Goal: Information Seeking & Learning: Learn about a topic

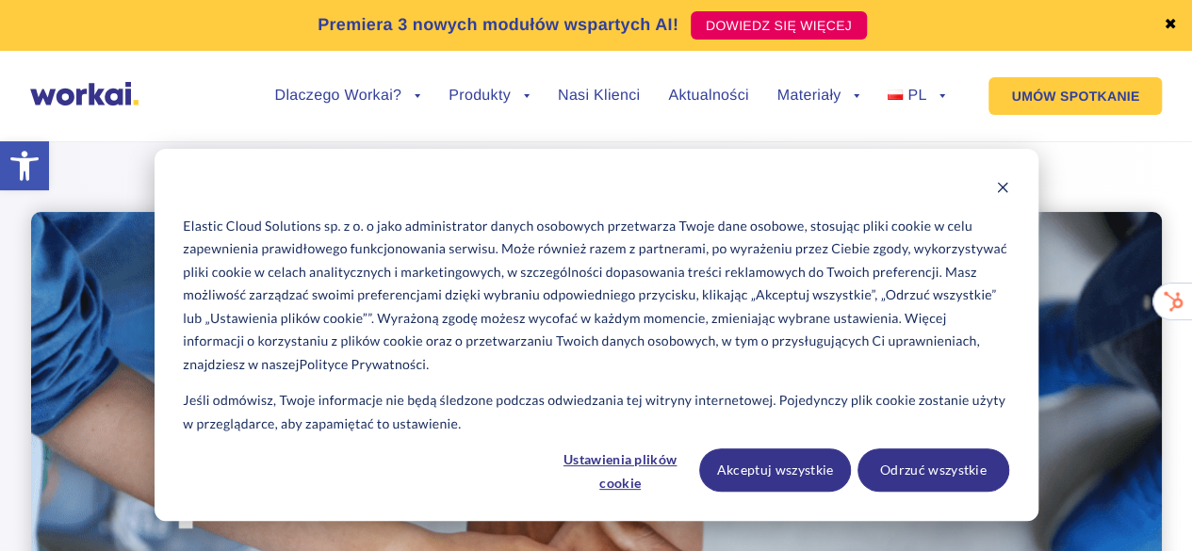
click at [1168, 23] on link "✖" at bounding box center [1170, 25] width 13 height 15
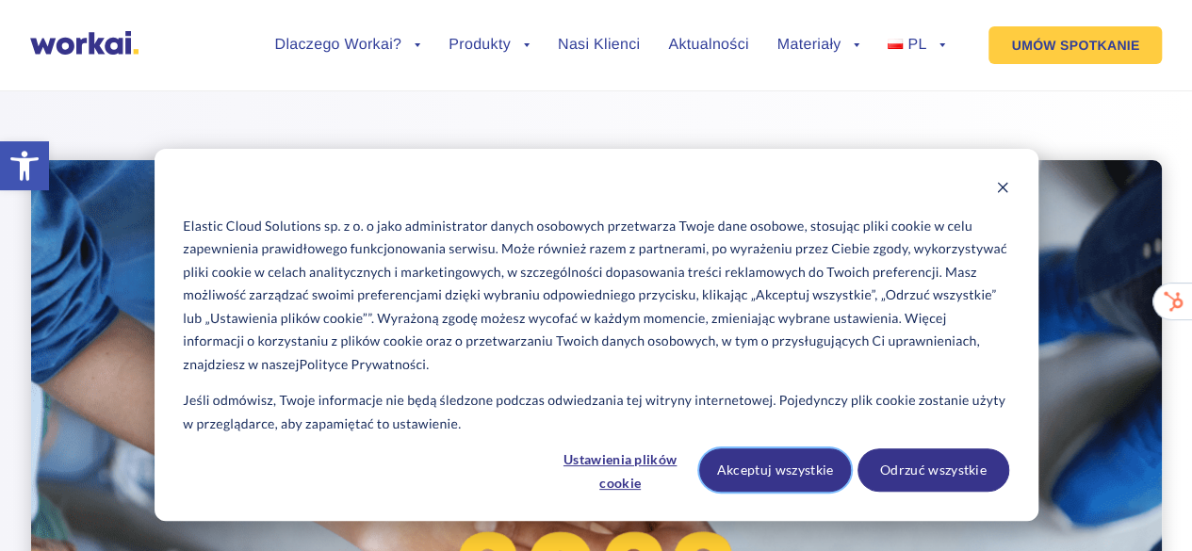
click at [812, 476] on button "Akceptuj wszystkie" at bounding box center [775, 469] width 152 height 43
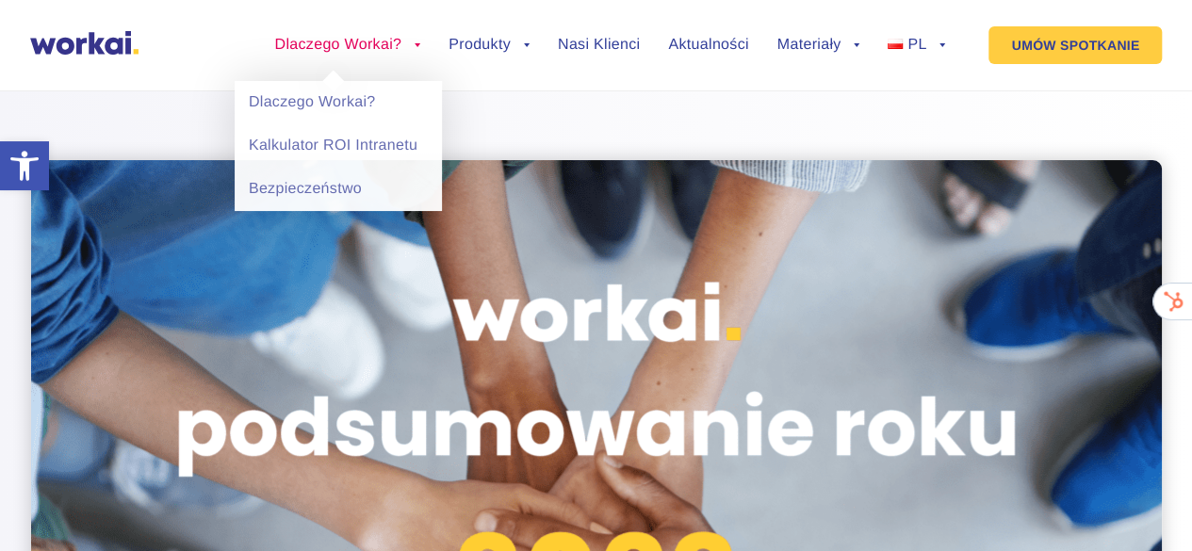
click at [413, 41] on link "Dlaczego Workai?" at bounding box center [347, 45] width 146 height 15
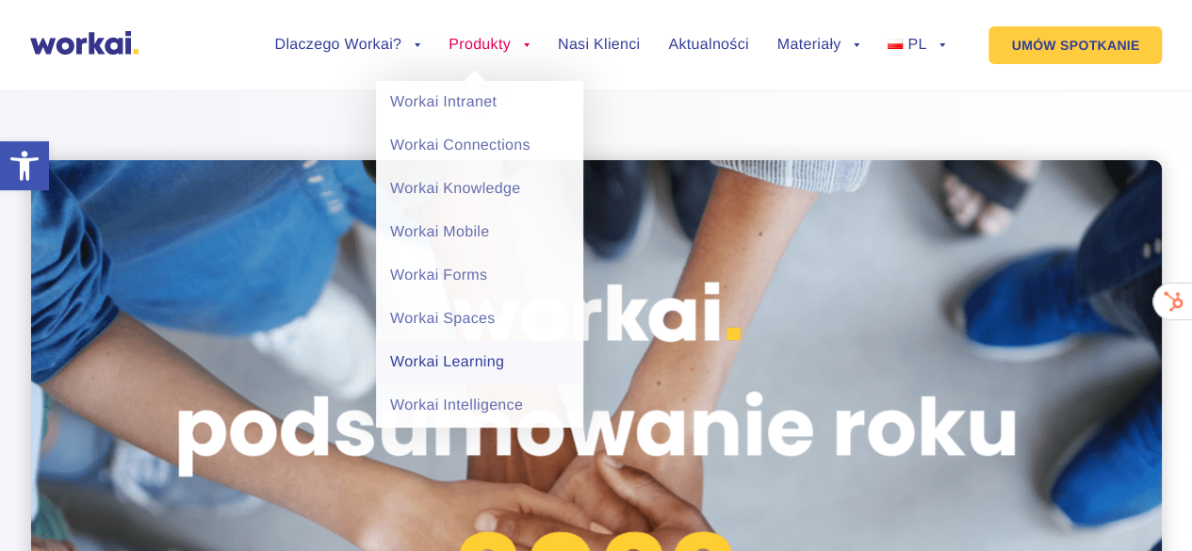
click at [478, 363] on link "Workai Learning" at bounding box center [479, 362] width 207 height 43
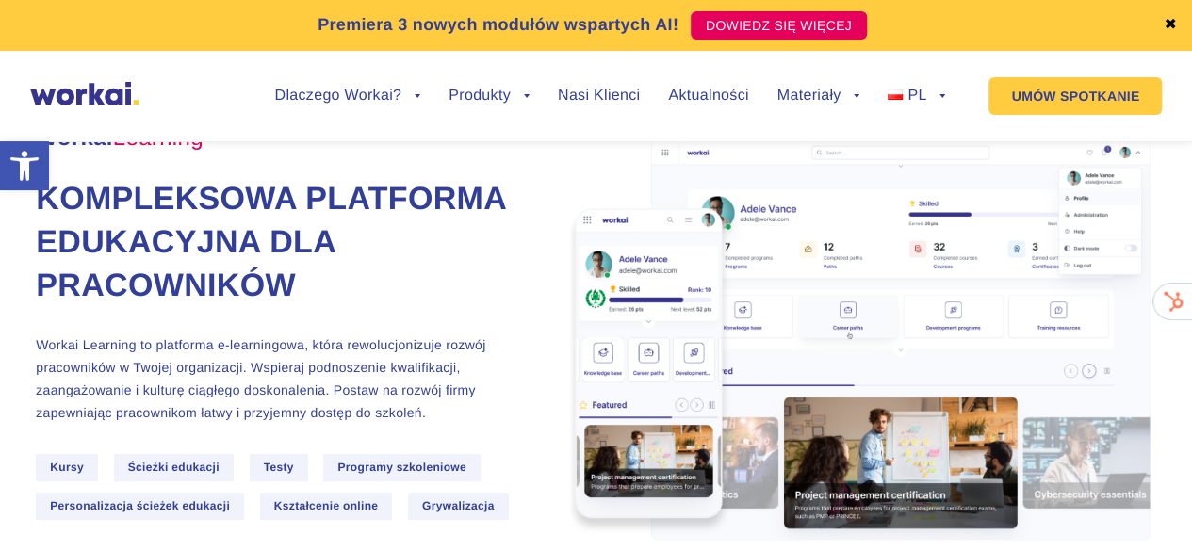
scroll to position [76, 0]
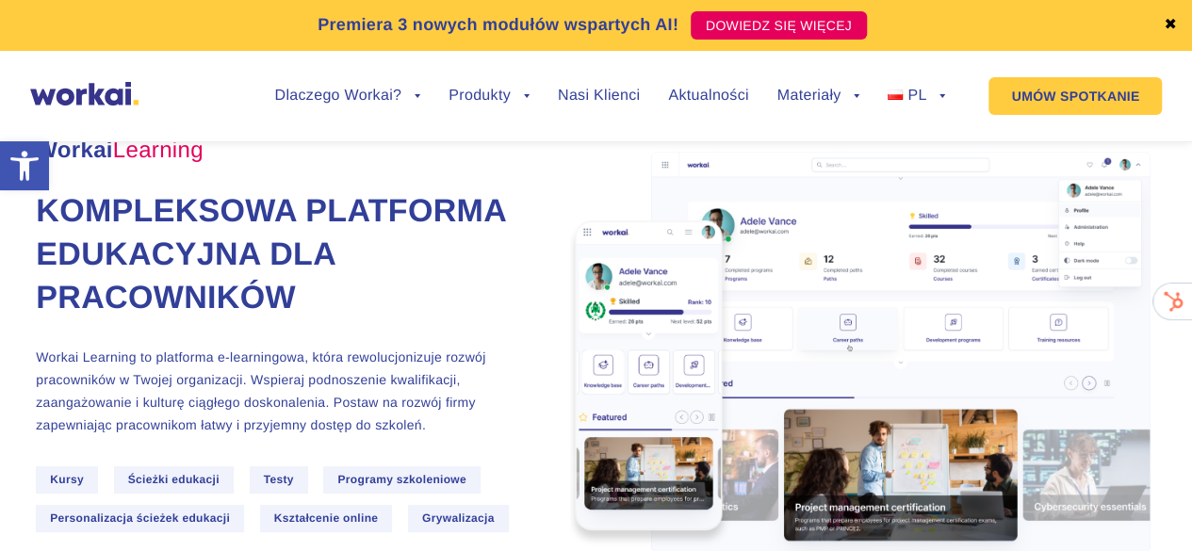
click at [1170, 21] on link "✖" at bounding box center [1170, 25] width 13 height 15
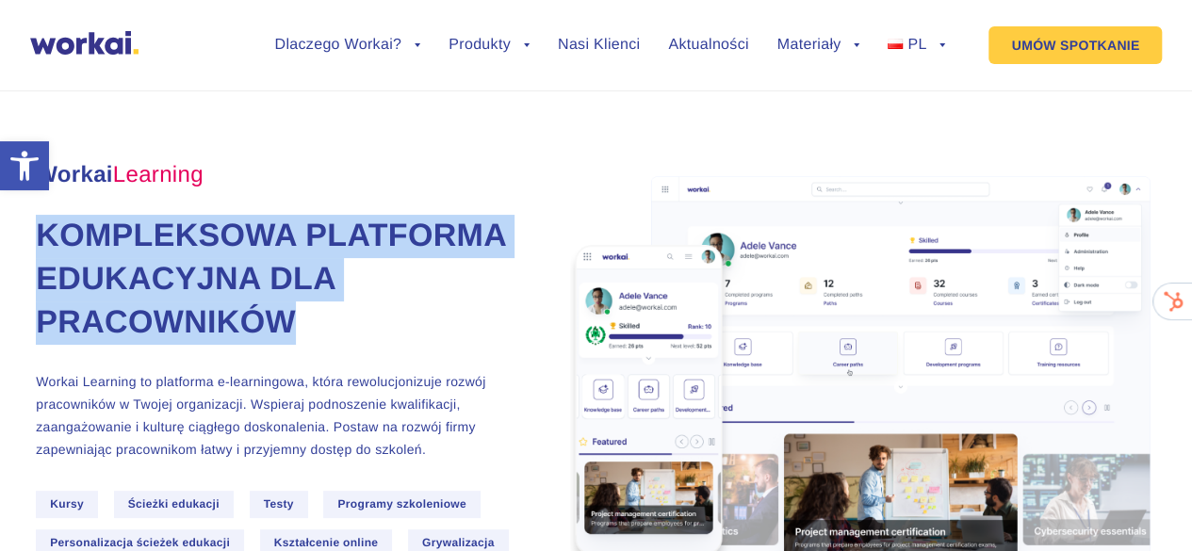
drag, startPoint x: 33, startPoint y: 236, endPoint x: 424, endPoint y: 319, distance: 399.7
click at [424, 319] on h1 "Kompleksowa platforma edukacyjna dla pracowników" at bounding box center [280, 280] width 489 height 130
click at [460, 321] on h1 "Kompleksowa platforma edukacyjna dla pracowników" at bounding box center [280, 280] width 489 height 130
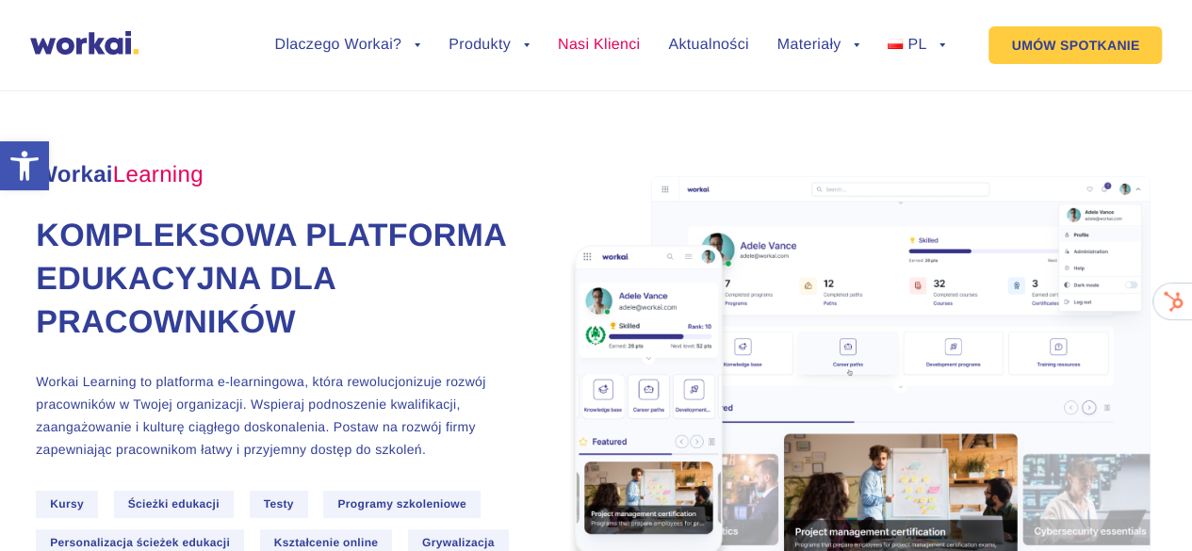
click at [601, 43] on link "Nasi Klienci" at bounding box center [599, 45] width 82 height 15
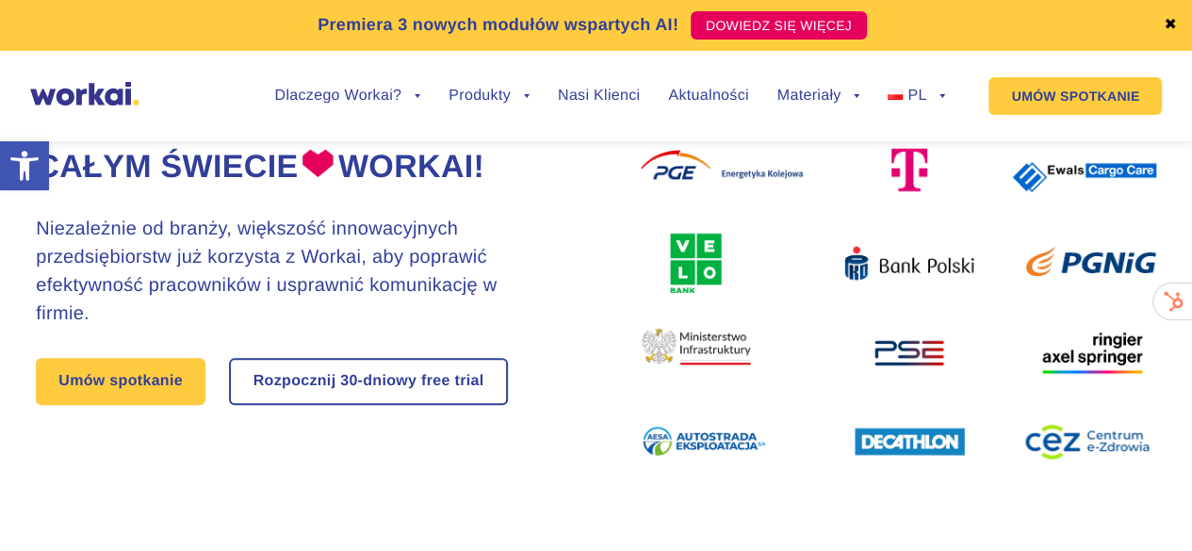
scroll to position [158, 0]
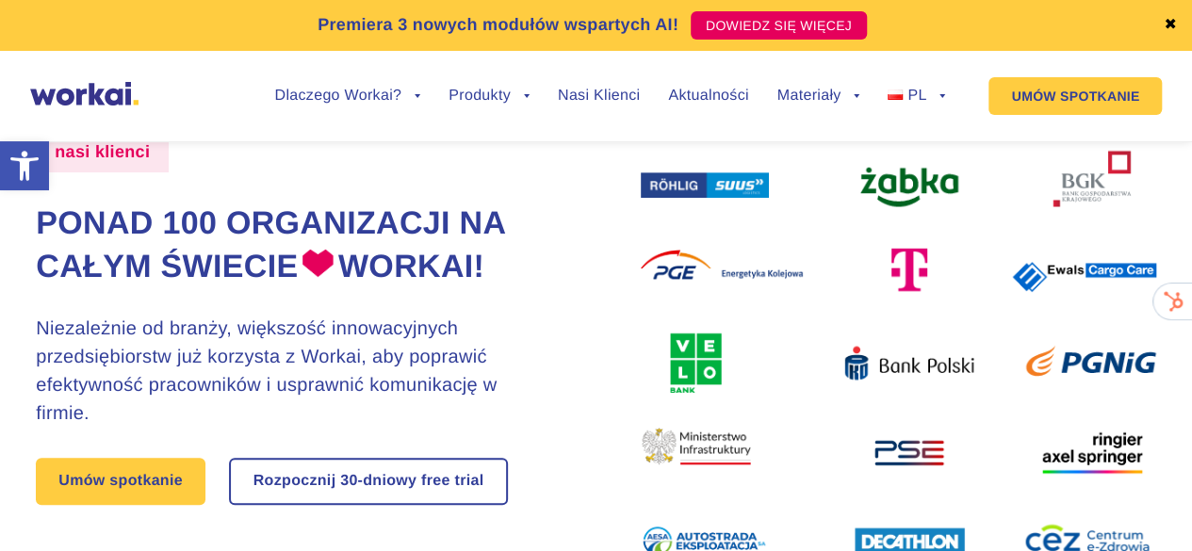
click at [1174, 25] on link "✖" at bounding box center [1170, 25] width 13 height 15
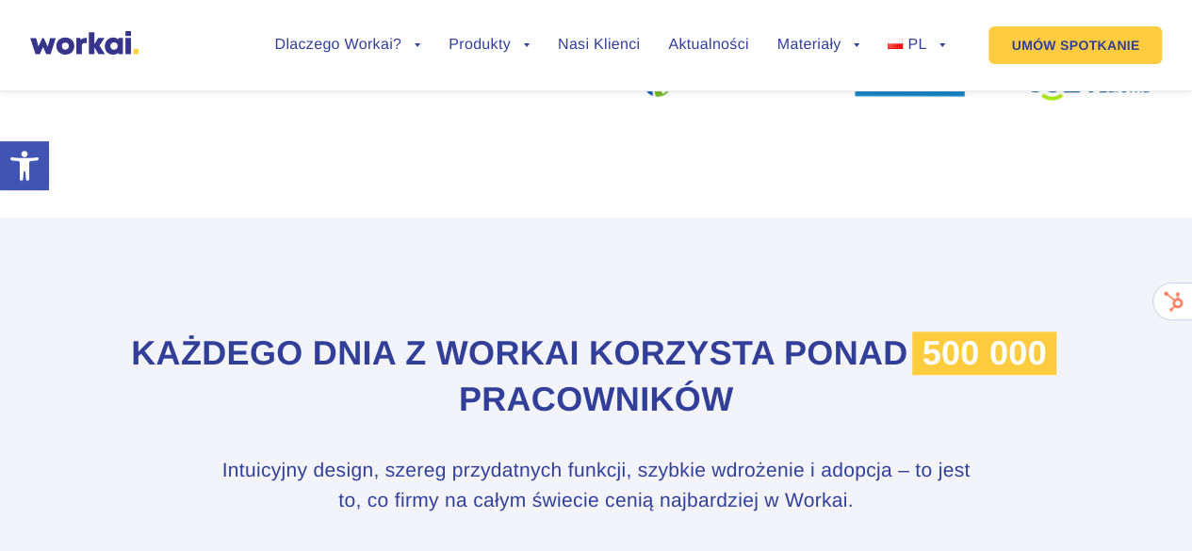
scroll to position [603, 0]
